Goal: Transaction & Acquisition: Subscribe to service/newsletter

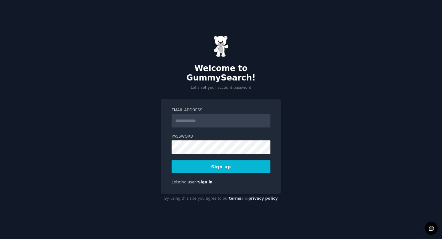
click at [193, 118] on input "Email Address" at bounding box center [220, 120] width 99 height 13
type input "**********"
click at [231, 167] on button "Sign up" at bounding box center [220, 166] width 99 height 13
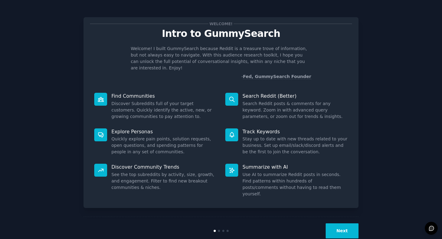
click at [340, 223] on button "Next" at bounding box center [341, 230] width 33 height 15
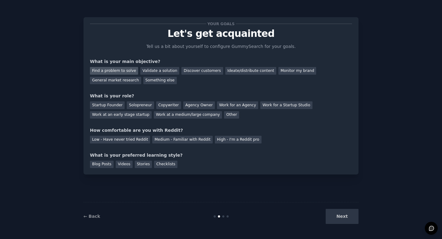
click at [128, 71] on div "Find a problem to solve" at bounding box center [114, 71] width 48 height 8
click at [151, 72] on div "Validate a solution" at bounding box center [159, 71] width 39 height 8
click at [132, 71] on div "Find a problem to solve" at bounding box center [114, 71] width 48 height 8
click at [145, 105] on div "Solopreneur" at bounding box center [140, 105] width 27 height 8
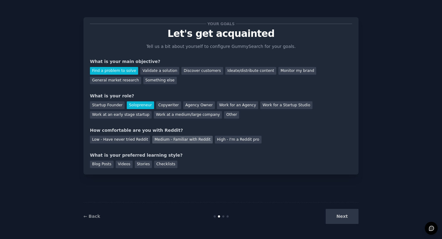
click at [161, 141] on div "Medium - Familiar with Reddit" at bounding box center [182, 140] width 60 height 8
click at [128, 163] on div "Videos" at bounding box center [124, 164] width 17 height 8
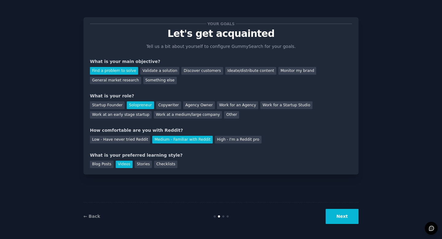
click at [337, 217] on button "Next" at bounding box center [341, 216] width 33 height 15
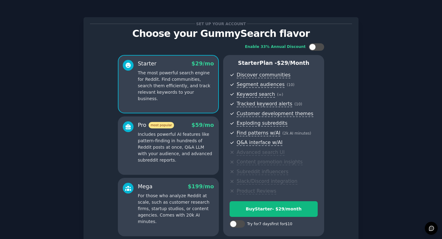
scroll to position [56, 0]
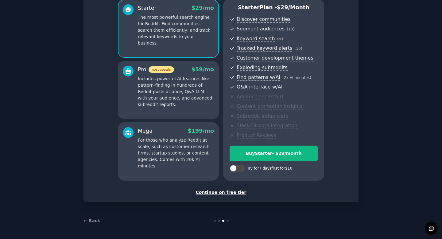
click at [231, 192] on div "Continue on free tier" at bounding box center [221, 192] width 262 height 6
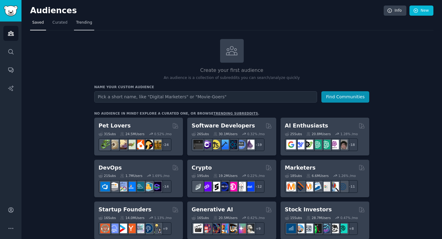
click at [78, 23] on span "Trending" at bounding box center [84, 23] width 16 height 6
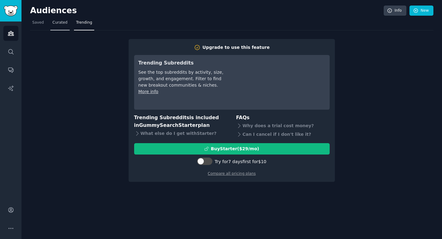
click at [56, 27] on link "Curated" at bounding box center [59, 24] width 19 height 13
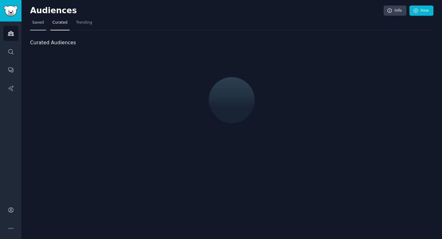
click at [38, 23] on span "Saved" at bounding box center [38, 23] width 12 height 6
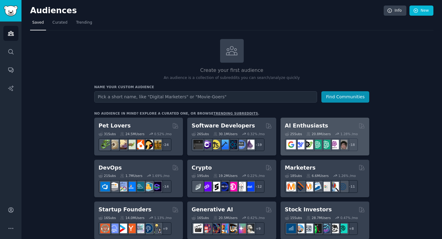
click at [290, 126] on h2 "AI Enthusiasts" at bounding box center [306, 126] width 43 height 8
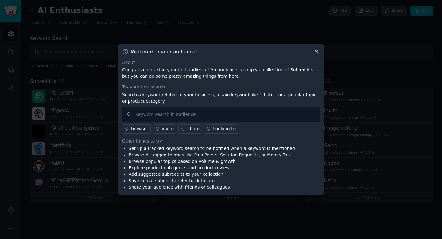
click at [315, 54] on icon at bounding box center [316, 51] width 6 height 6
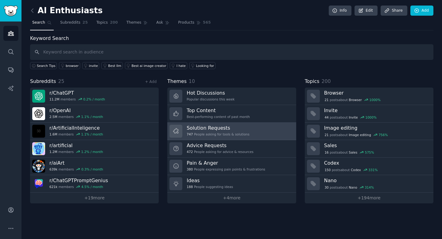
click at [190, 127] on h3 "Solution Requests" at bounding box center [217, 128] width 63 height 6
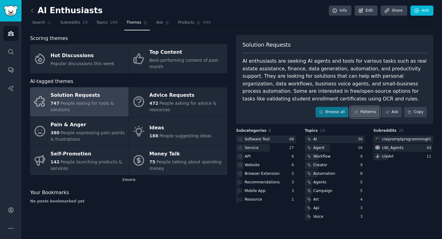
click at [358, 111] on link "Patterns" at bounding box center [364, 112] width 29 height 10
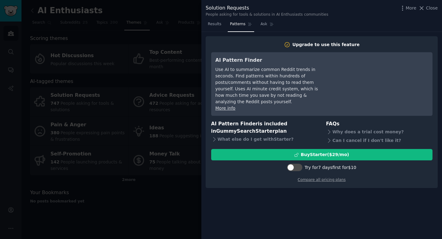
click at [429, 13] on div "Solution Requests People asking for tools & solutions in AI Enthusiasts communi…" at bounding box center [322, 10] width 232 height 13
click at [429, 10] on span "Close" at bounding box center [432, 8] width 12 height 6
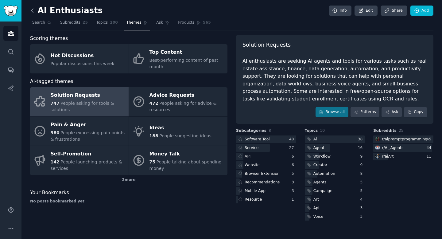
click at [33, 9] on icon at bounding box center [32, 10] width 6 height 6
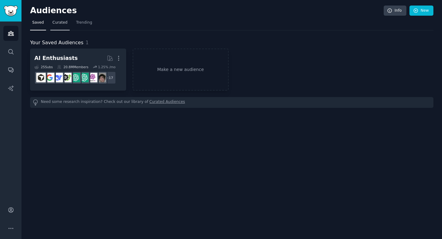
click at [65, 18] on link "Curated" at bounding box center [59, 24] width 19 height 13
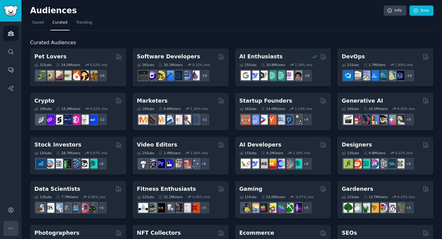
click at [13, 226] on icon "Sidebar" at bounding box center [11, 228] width 6 height 6
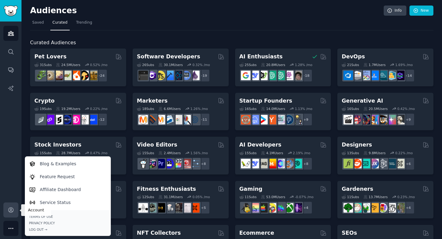
click at [12, 212] on icon "Sidebar" at bounding box center [10, 209] width 5 height 5
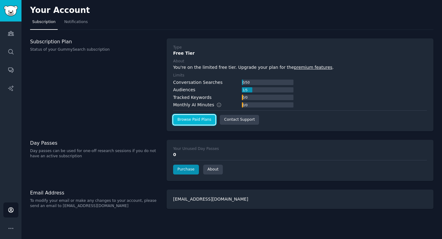
click at [192, 117] on link "Browse Paid Plans" at bounding box center [194, 120] width 42 height 10
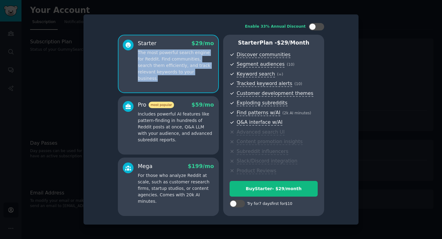
drag, startPoint x: 138, startPoint y: 51, endPoint x: 191, endPoint y: 72, distance: 57.5
click at [191, 72] on p "The most powerful search engine for Reddit. Find communities, search them effic…" at bounding box center [176, 65] width 76 height 32
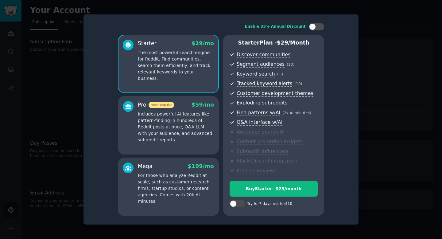
click at [359, 44] on div at bounding box center [221, 119] width 442 height 239
